Goal: Complete application form

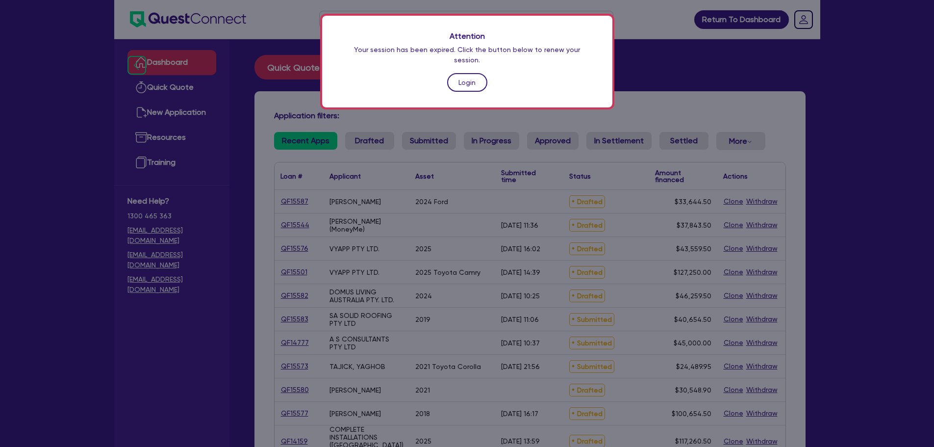
click at [478, 73] on link "Login" at bounding box center [467, 82] width 40 height 19
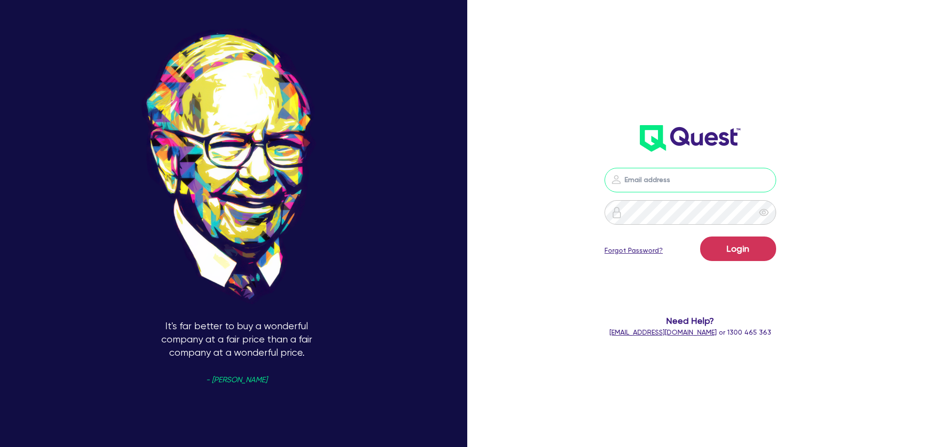
type input "[PERSON_NAME][EMAIL_ADDRESS][PERSON_NAME][DOMAIN_NAME]"
click at [734, 257] on button "Login" at bounding box center [738, 248] width 76 height 25
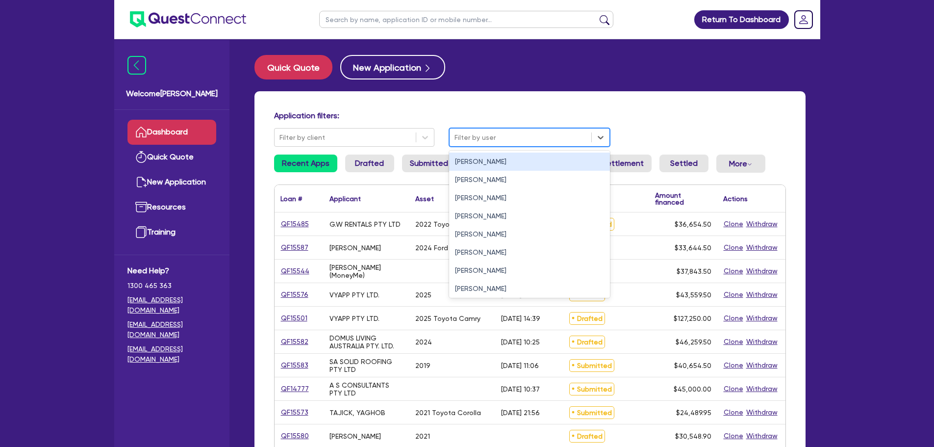
click at [473, 134] on div at bounding box center [520, 137] width 132 height 12
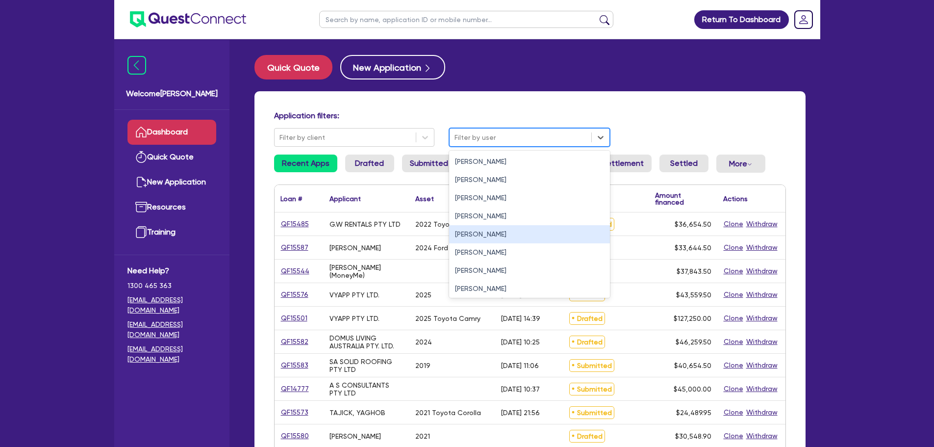
click at [475, 229] on div "[PERSON_NAME]" at bounding box center [529, 234] width 161 height 18
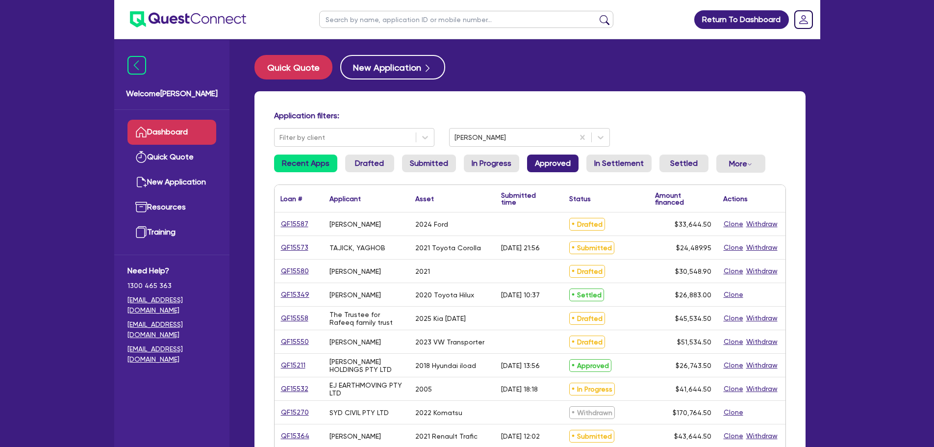
click at [549, 162] on link "Approved" at bounding box center [552, 163] width 51 height 18
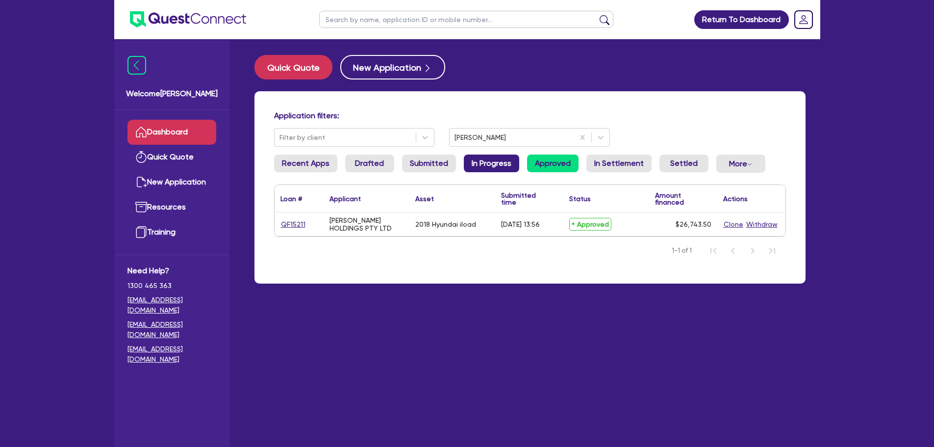
click at [464, 165] on link "In Progress" at bounding box center [491, 163] width 55 height 18
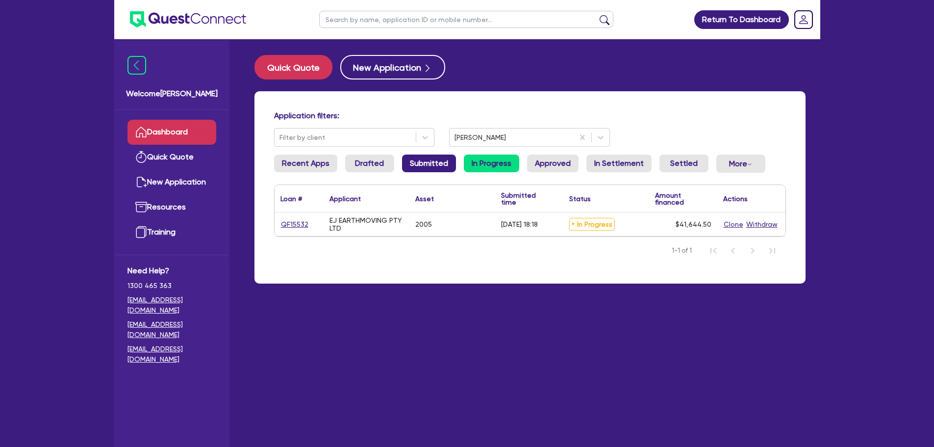
click at [426, 170] on link "Submitted" at bounding box center [429, 163] width 54 height 18
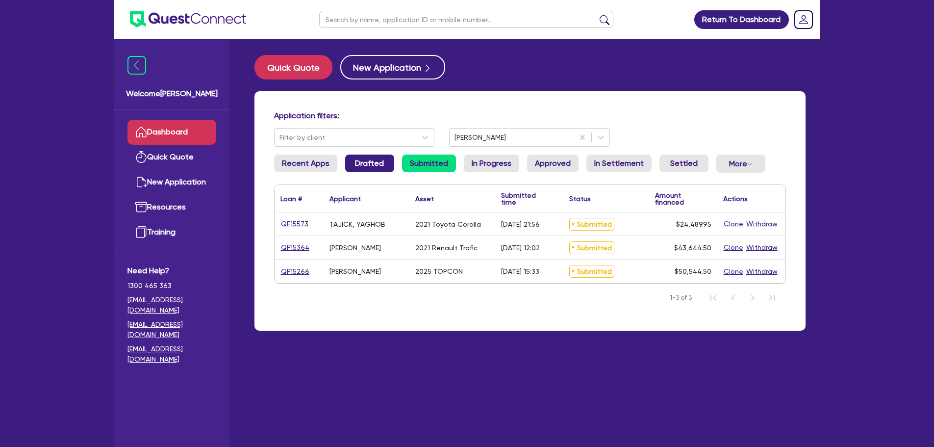
click at [358, 171] on link "Drafted" at bounding box center [369, 163] width 49 height 18
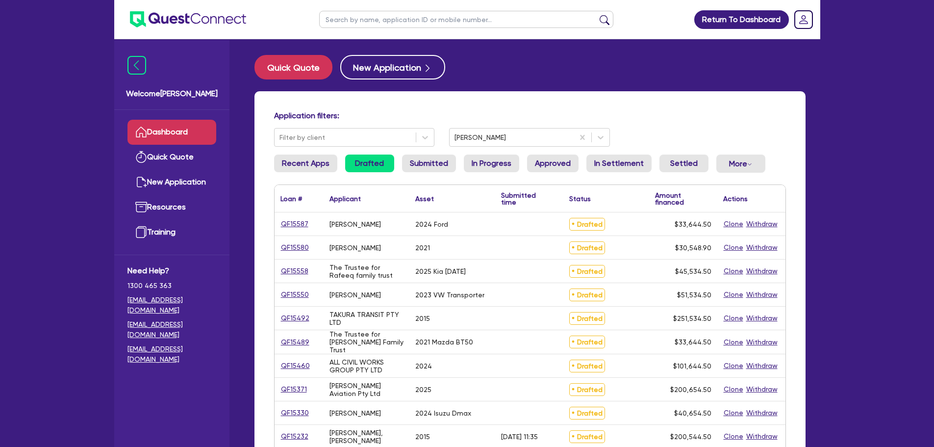
click at [355, 29] on ul at bounding box center [466, 19] width 314 height 39
click at [347, 20] on input "text" at bounding box center [466, 19] width 294 height 17
type input "all civil"
click at [597, 15] on button "submit" at bounding box center [605, 22] width 16 height 14
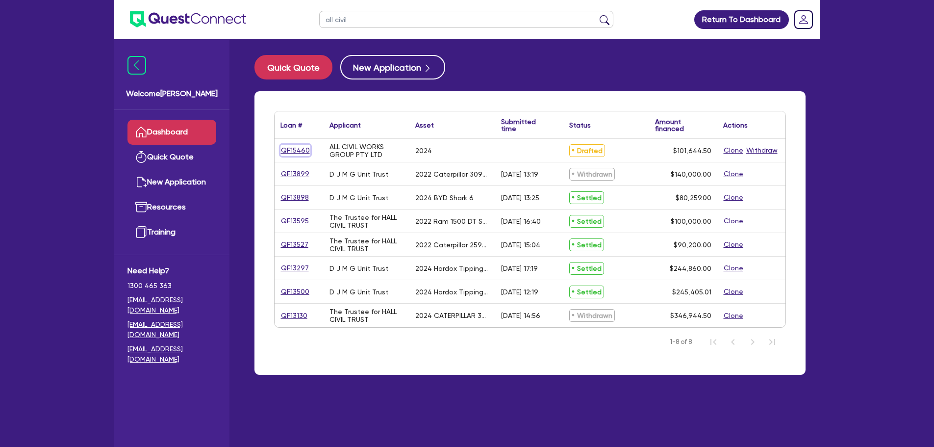
click at [299, 150] on link "QF15460" at bounding box center [295, 150] width 30 height 11
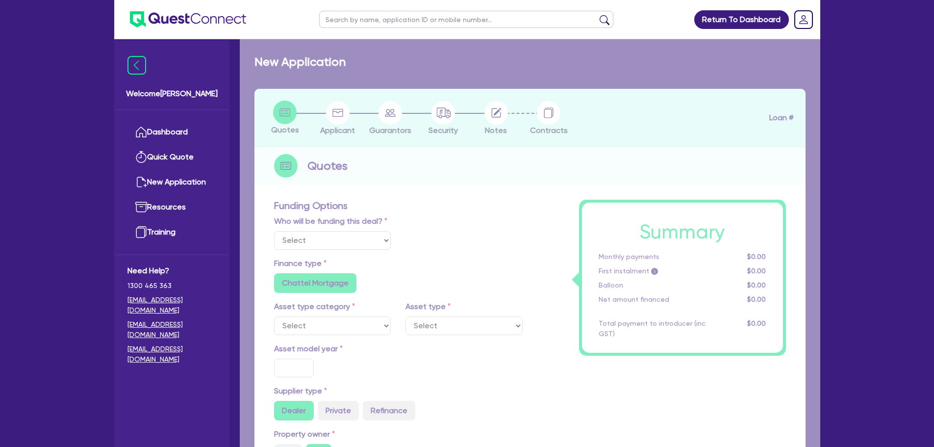
select select "Other"
select select "PRIMARY_ASSETS"
type input "2024"
type input "100,000"
type input "3"
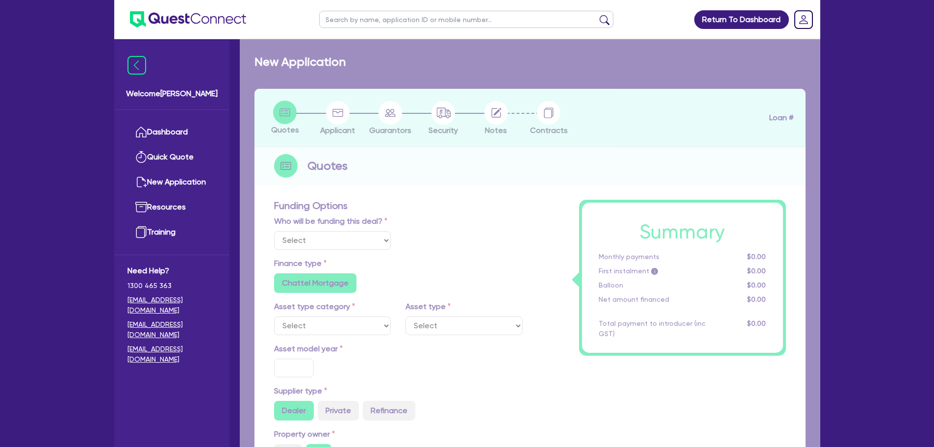
type input "3,049.34"
type input "7"
type input "900"
radio input "true"
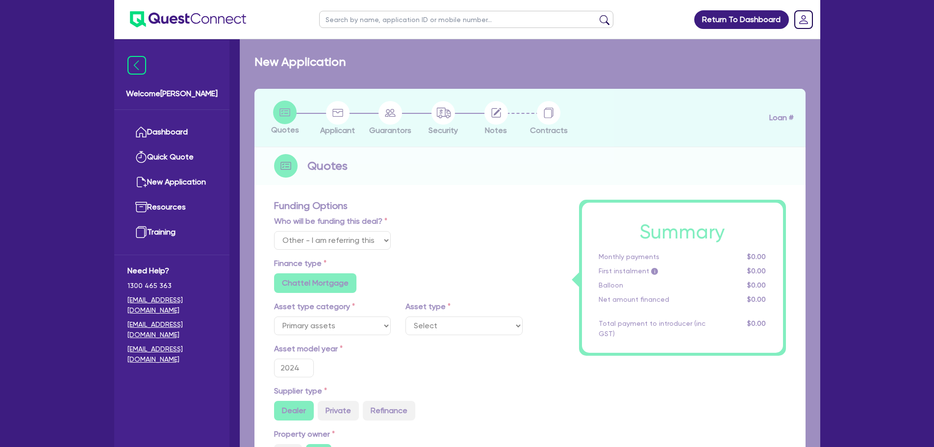
select select "HEAVY_TRUCKS"
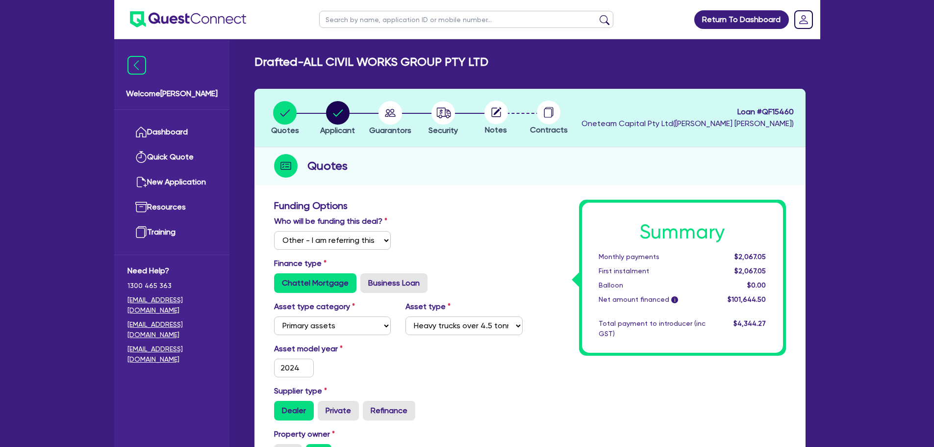
click at [503, 125] on span "Notes" at bounding box center [496, 129] width 22 height 9
click at [377, 119] on div "button" at bounding box center [390, 113] width 42 height 24
select select "MR"
select select "MARRIED"
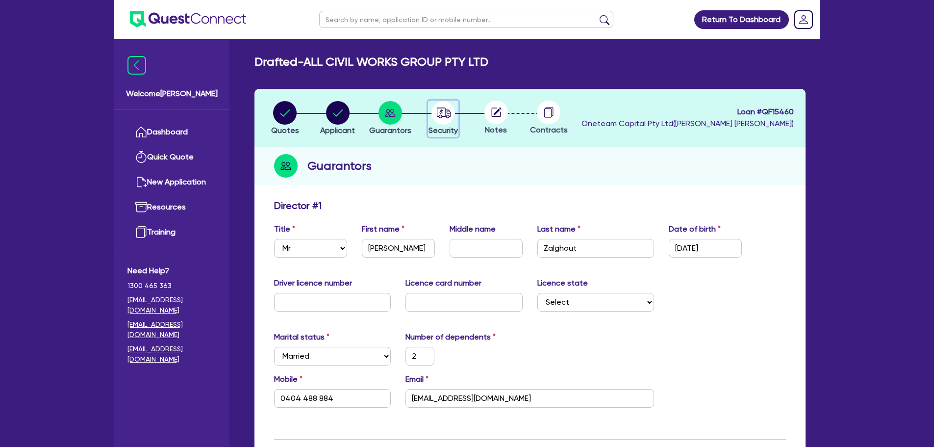
click at [446, 110] on icon "button" at bounding box center [444, 112] width 14 height 10
select select "PRIMARY_ASSETS"
select select "HEAVY_TRUCKS"
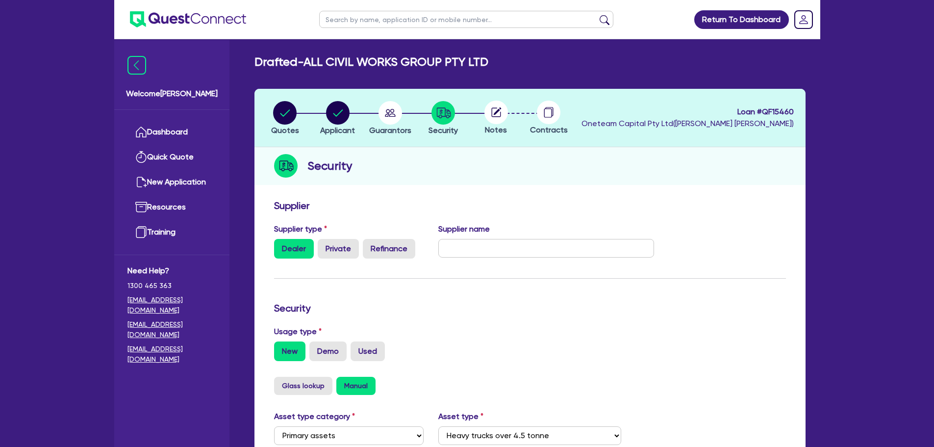
click at [491, 112] on circle at bounding box center [496, 112] width 24 height 24
click at [278, 109] on circle "button" at bounding box center [285, 113] width 24 height 24
select select "Other"
select select "PRIMARY_ASSETS"
select select "HEAVY_TRUCKS"
